Goal: Contribute content: Add original content to the website for others to see

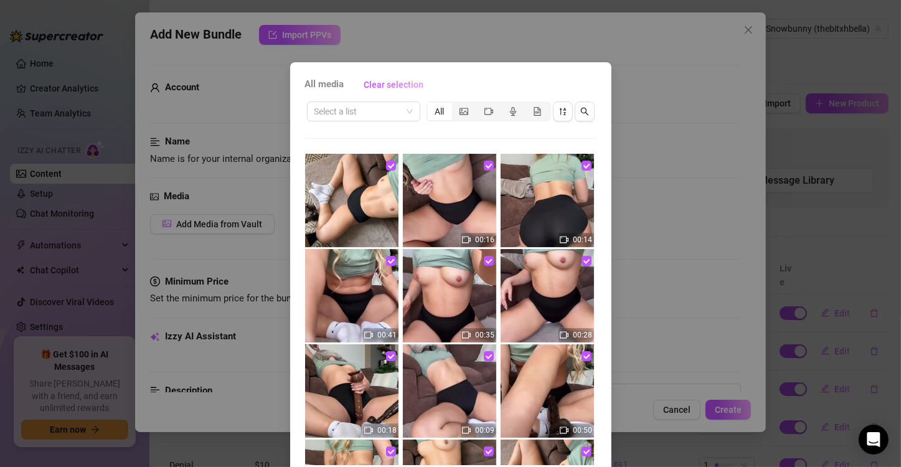
scroll to position [457, 0]
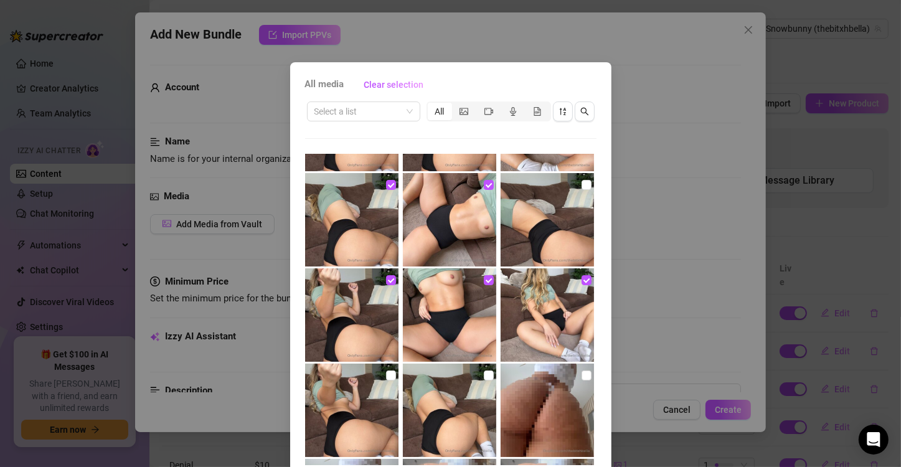
click at [516, 221] on img at bounding box center [547, 219] width 93 height 93
checkbox input "true"
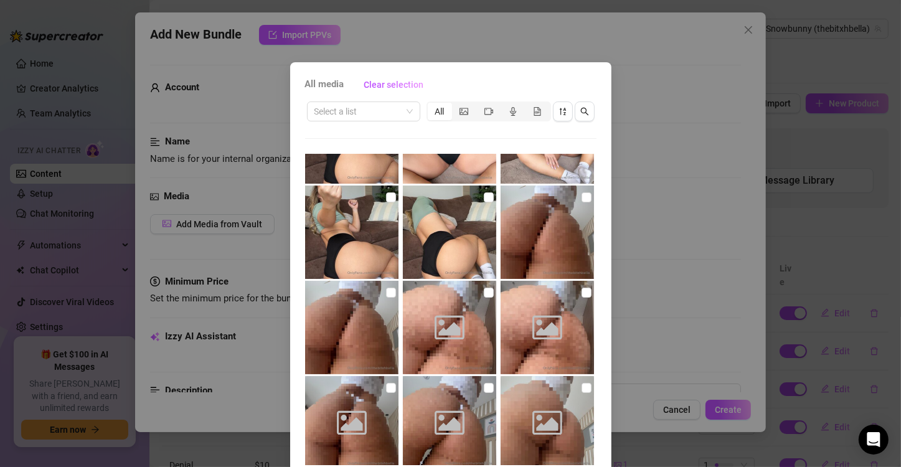
scroll to position [634, 0]
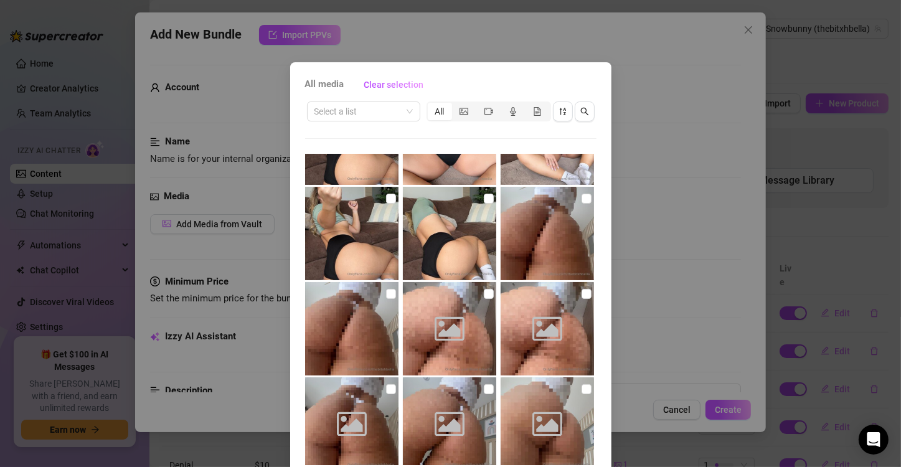
click at [471, 223] on img at bounding box center [449, 233] width 93 height 93
checkbox input "true"
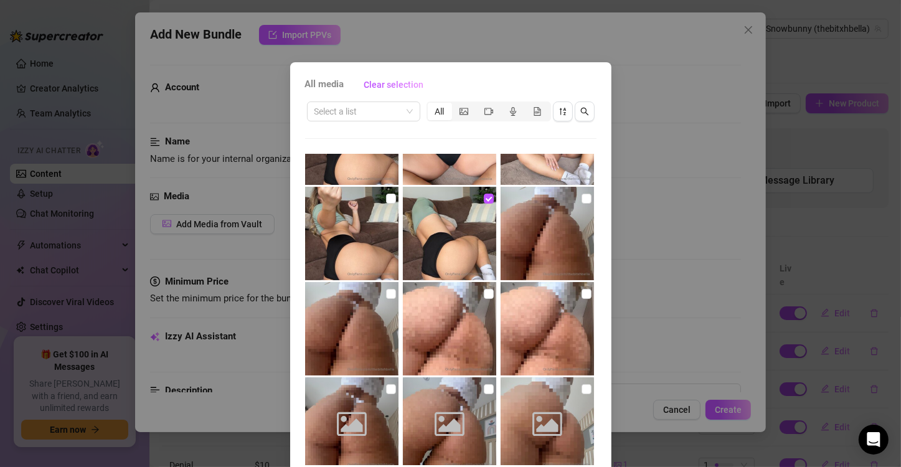
click at [367, 209] on img at bounding box center [351, 233] width 93 height 93
checkbox input "true"
click at [432, 222] on img at bounding box center [449, 233] width 93 height 93
checkbox input "false"
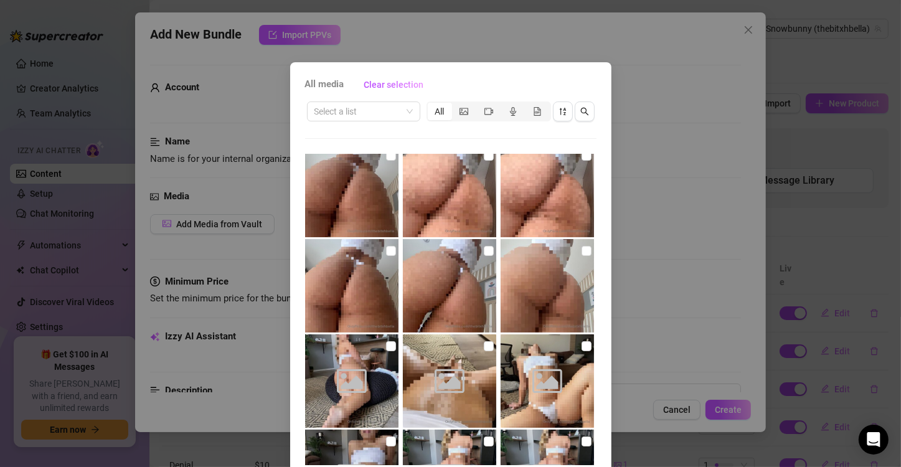
scroll to position [52, 0]
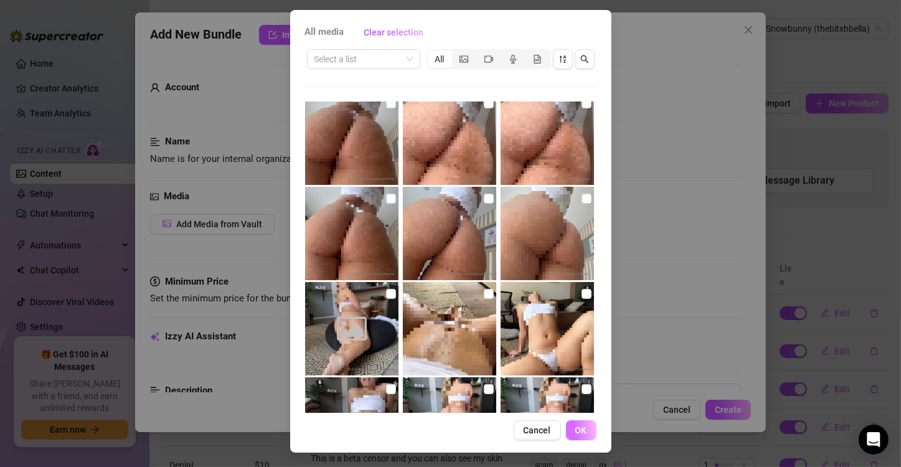
click at [586, 432] on button "OK" at bounding box center [581, 430] width 31 height 20
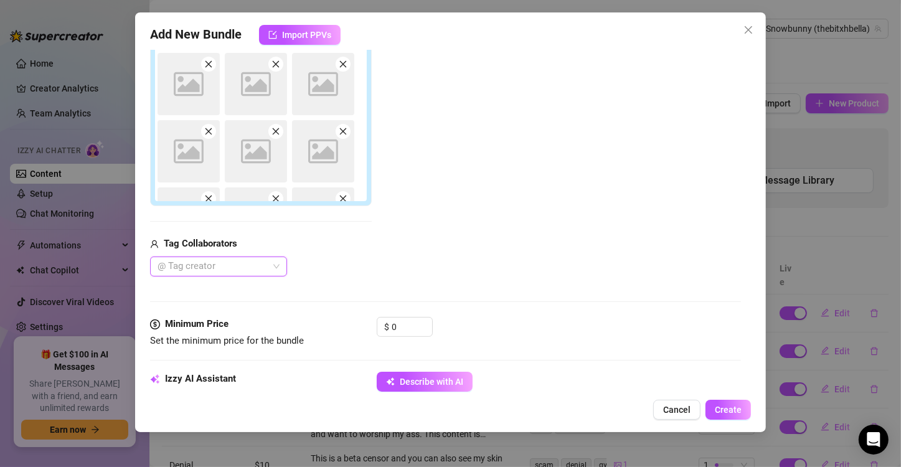
scroll to position [284, 0]
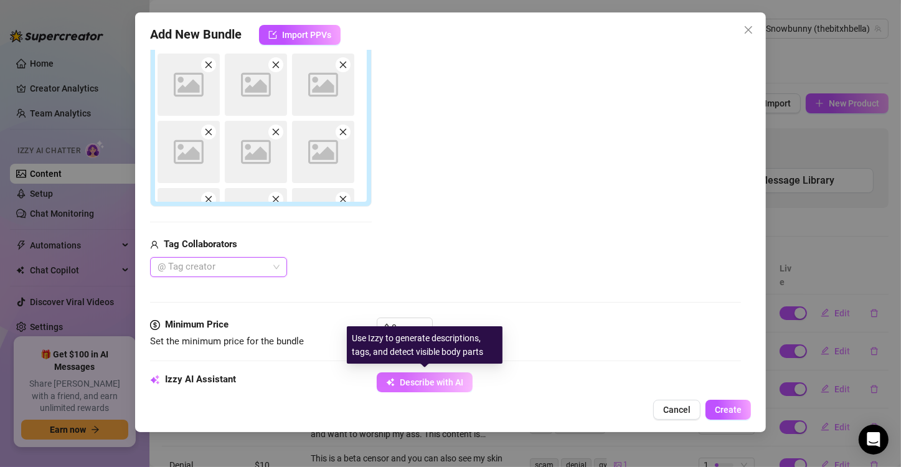
click at [419, 374] on button "Describe with AI" at bounding box center [425, 382] width 96 height 20
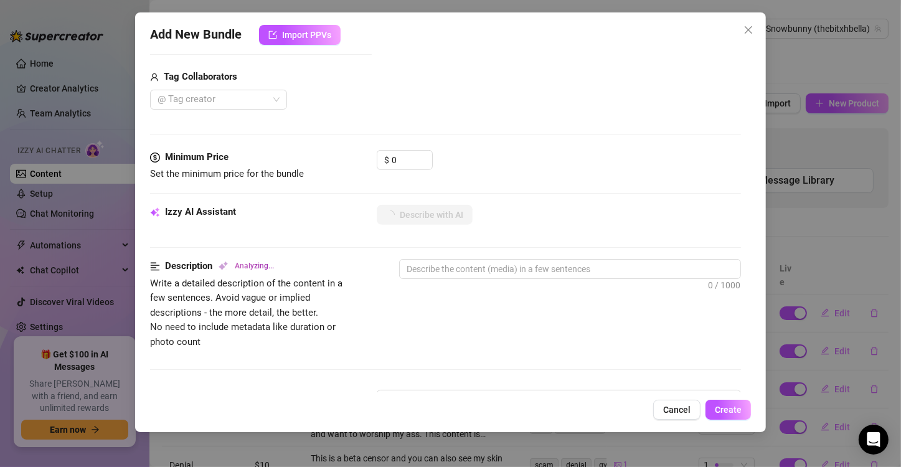
scroll to position [454, 0]
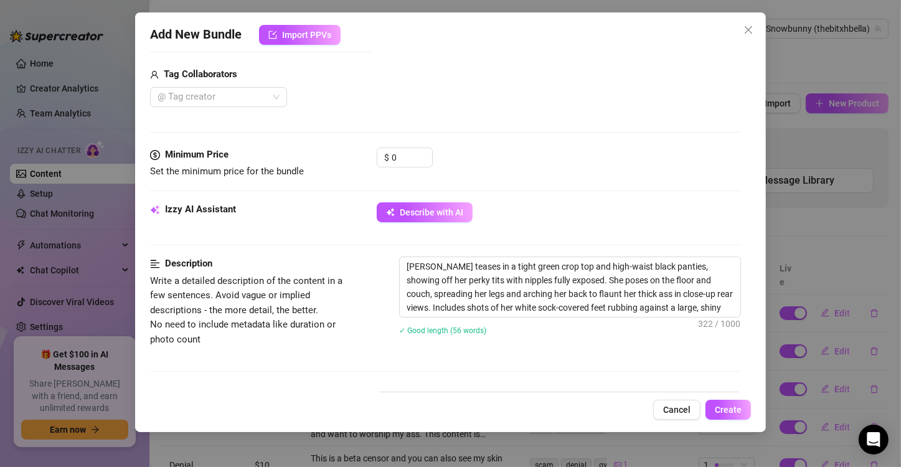
type textarea "[PERSON_NAME] teases in a tight green crop top and high-waist black panties, sh…"
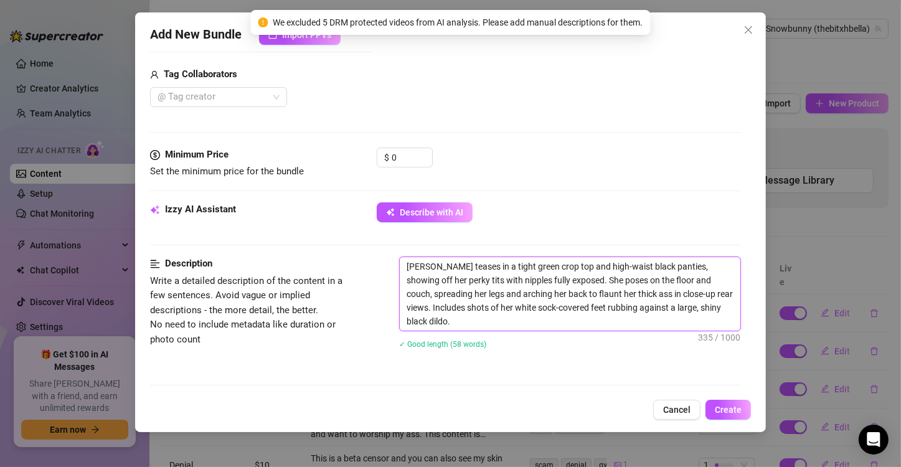
click at [460, 314] on textarea "[PERSON_NAME] teases in a tight green crop top and high-waist black panties, sh…" at bounding box center [570, 293] width 341 height 73
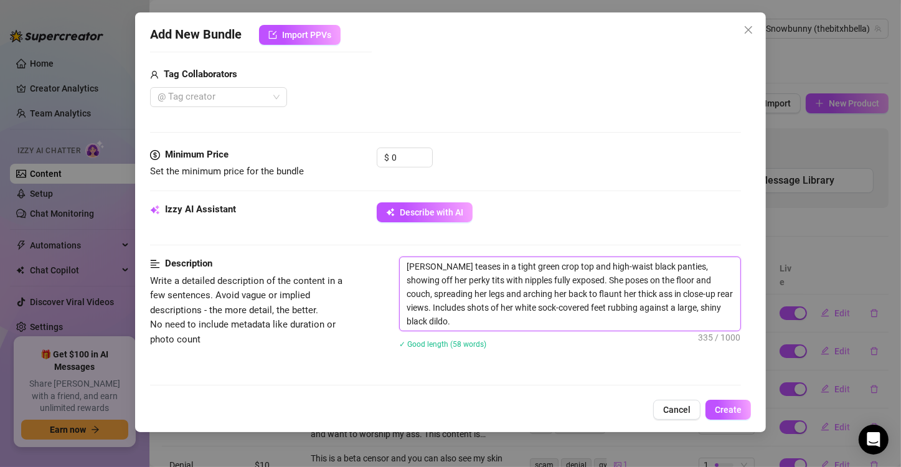
type textarea "[PERSON_NAME] teases in a tight green crop top and high-waist black panties, sh…"
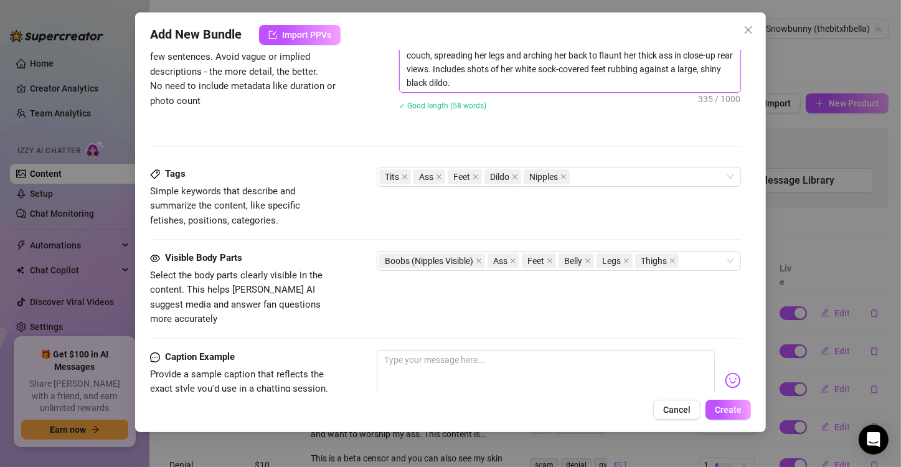
scroll to position [692, 0]
click at [664, 411] on button "Cancel" at bounding box center [676, 410] width 47 height 20
